Goal: Task Accomplishment & Management: Manage account settings

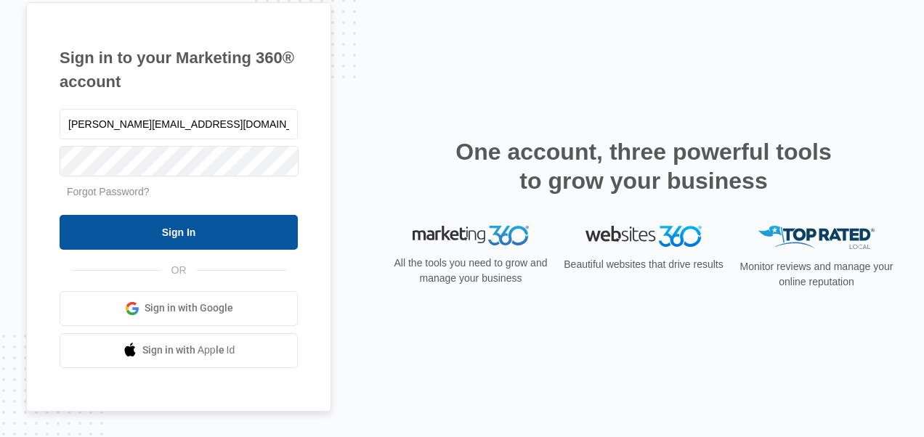
type input "[PERSON_NAME][EMAIL_ADDRESS][DOMAIN_NAME]"
click at [186, 240] on input "Sign In" at bounding box center [179, 232] width 238 height 35
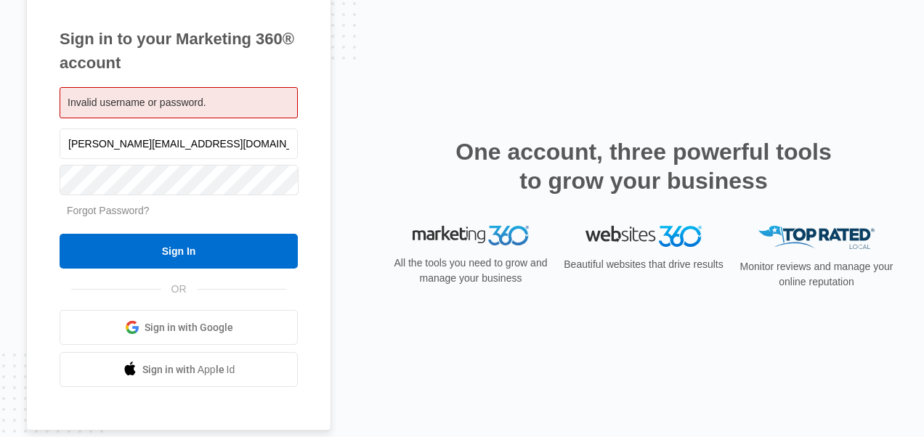
click at [102, 211] on link "Forgot Password?" at bounding box center [108, 211] width 83 height 12
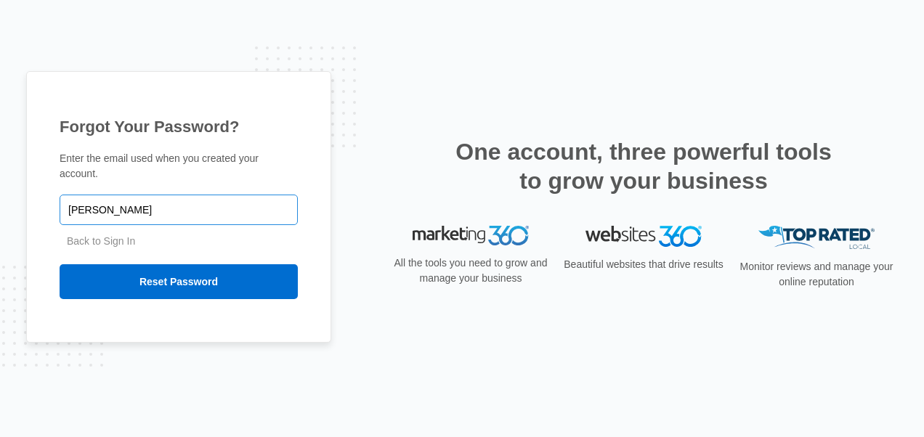
click at [222, 205] on input "[PERSON_NAME]" at bounding box center [179, 210] width 238 height 31
type input "[PERSON_NAME][EMAIL_ADDRESS][DOMAIN_NAME]"
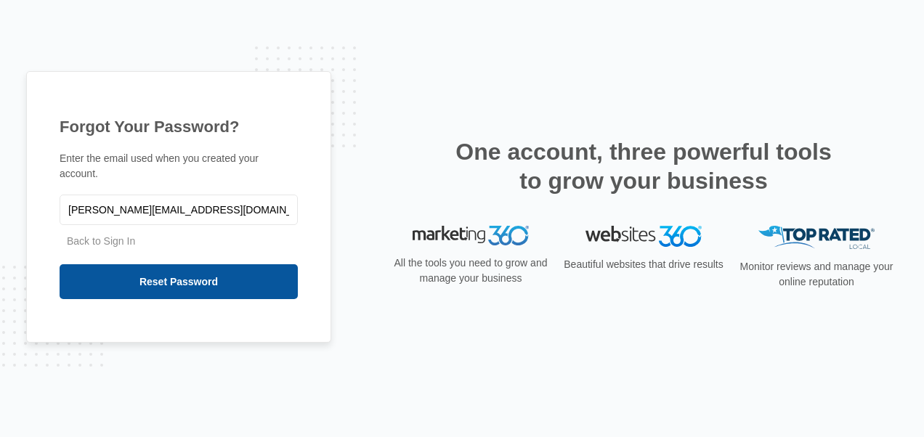
click at [182, 277] on input "Reset Password" at bounding box center [179, 281] width 238 height 35
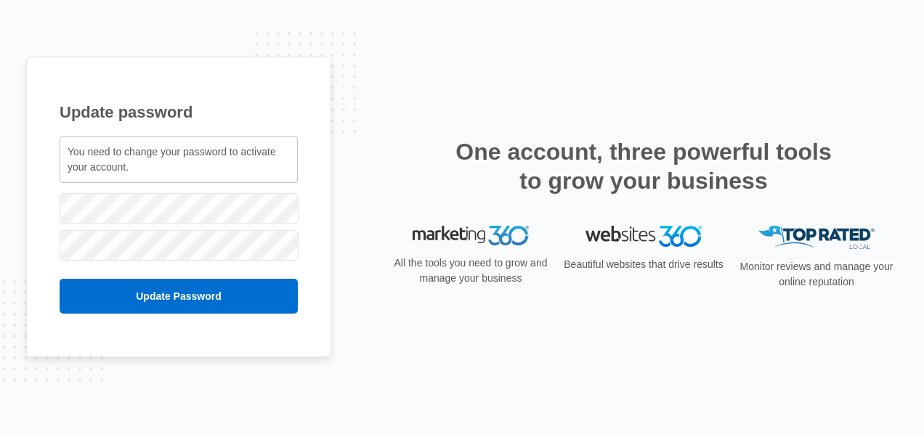
click at [305, 199] on div "Update password You need to change your password to activate your account. holl…" at bounding box center [178, 207] width 305 height 301
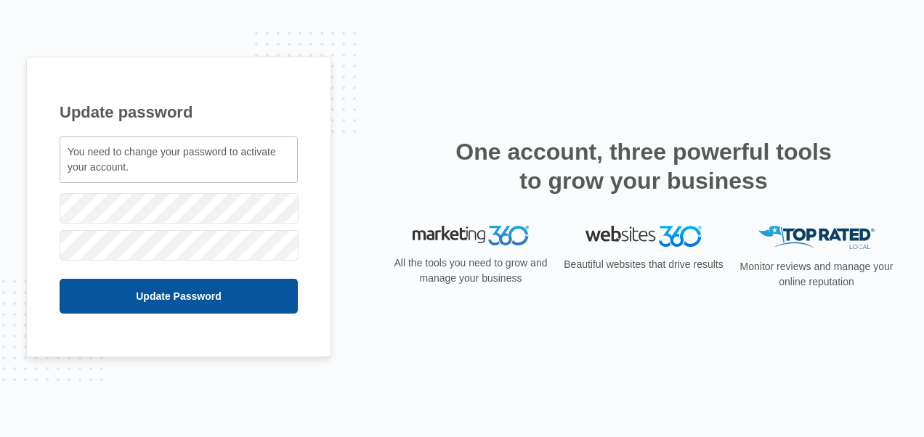
click at [205, 305] on input "Update Password" at bounding box center [179, 296] width 238 height 35
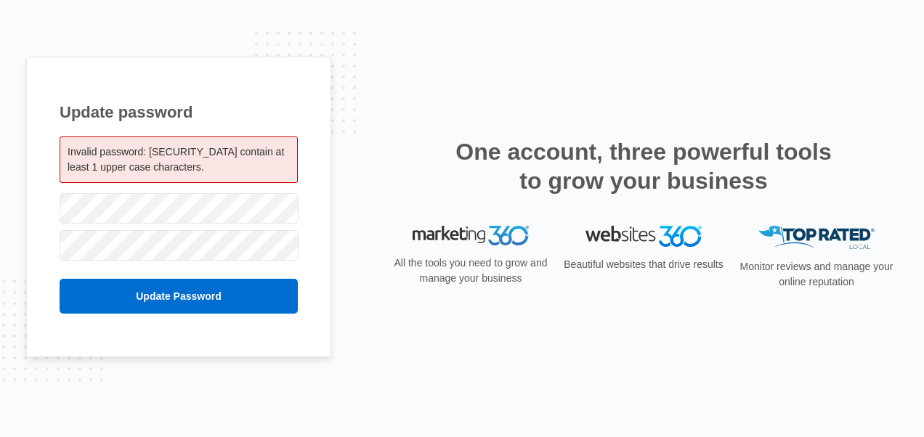
click at [336, 179] on div "Update password Invalid password: [SECURITY_DATA] contain at least 1 upper case…" at bounding box center [462, 219] width 872 height 324
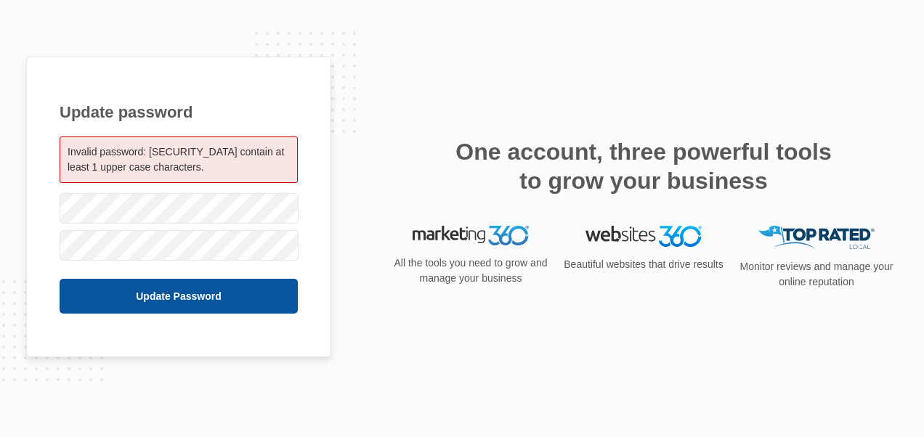
click at [202, 299] on input "Update Password" at bounding box center [179, 296] width 238 height 35
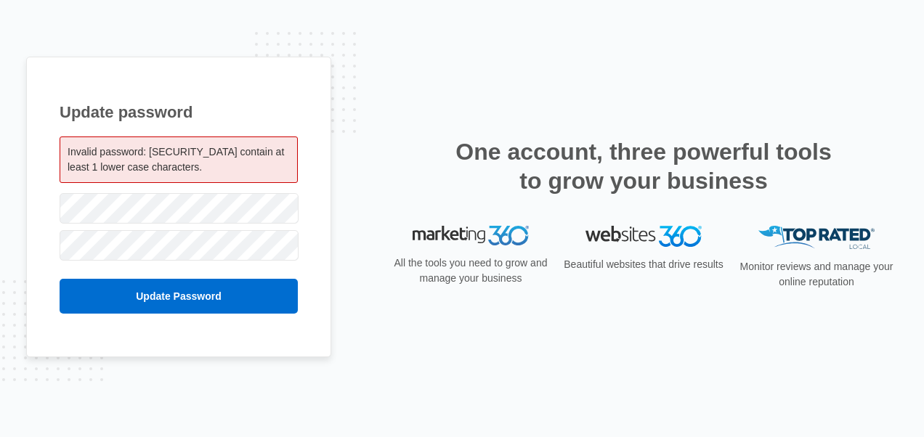
click at [319, 192] on div "Update password Invalid password: [SECURITY_DATA] contain at least 1 lower case…" at bounding box center [178, 207] width 305 height 301
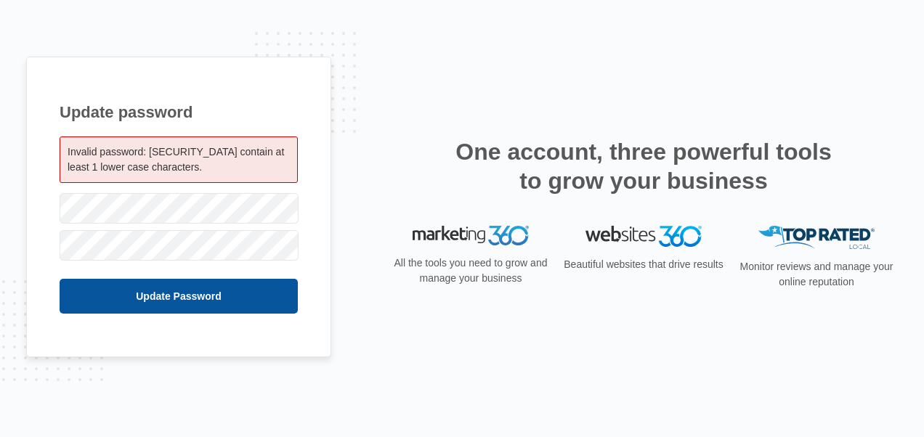
click at [230, 298] on input "Update Password" at bounding box center [179, 296] width 238 height 35
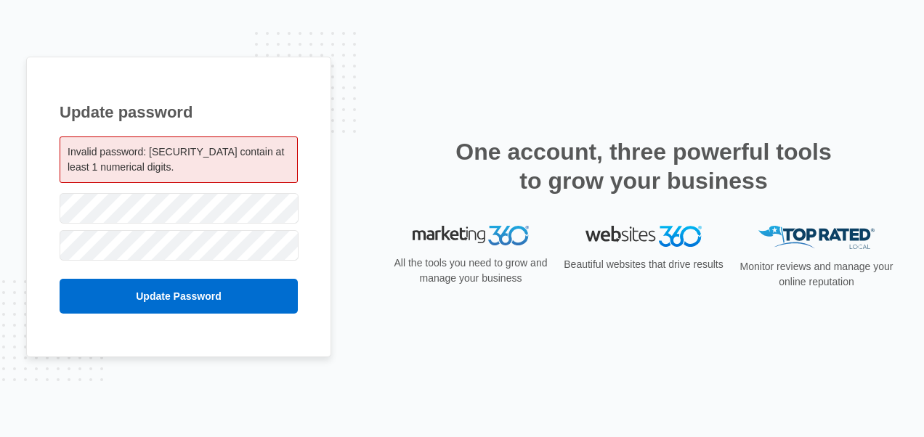
click at [309, 161] on div "Update password Invalid password: [SECURITY_DATA] contain at least 1 numerical …" at bounding box center [178, 207] width 305 height 301
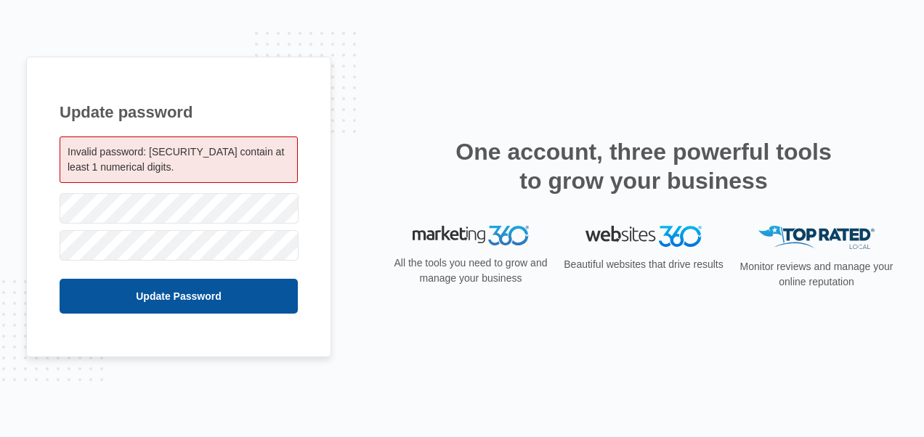
click at [235, 296] on input "Update Password" at bounding box center [179, 296] width 238 height 35
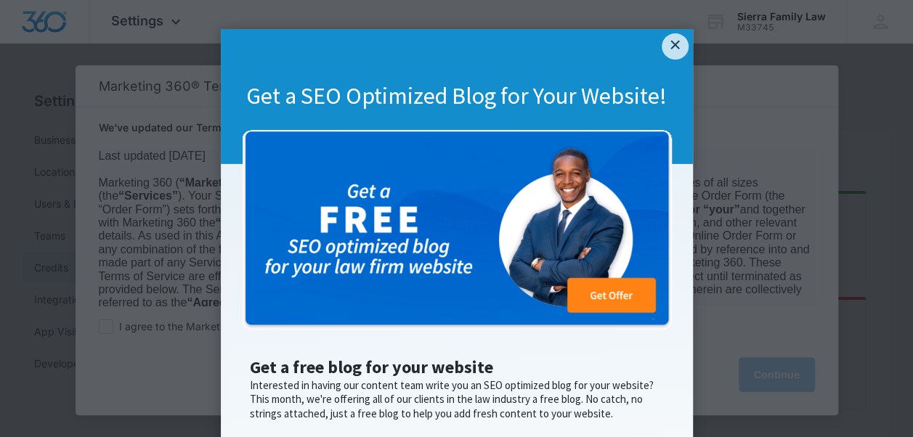
click at [678, 46] on link "×" at bounding box center [675, 46] width 26 height 26
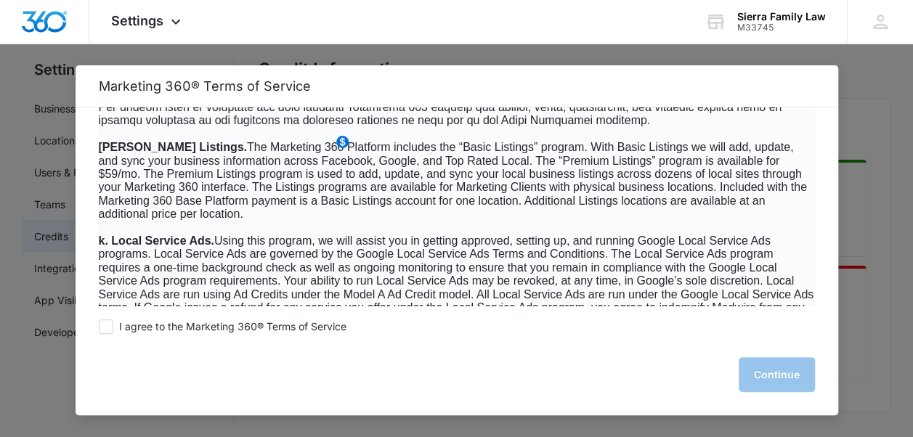
scroll to position [2069, 0]
